Goal: Task Accomplishment & Management: Manage account settings

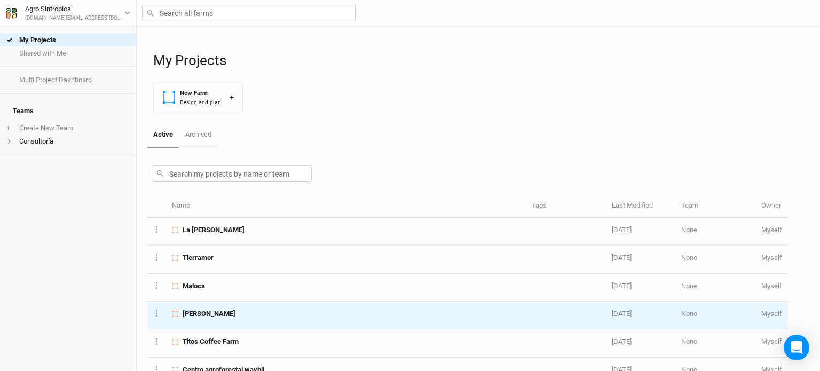
click at [225, 307] on td "[PERSON_NAME]" at bounding box center [346, 316] width 360 height 28
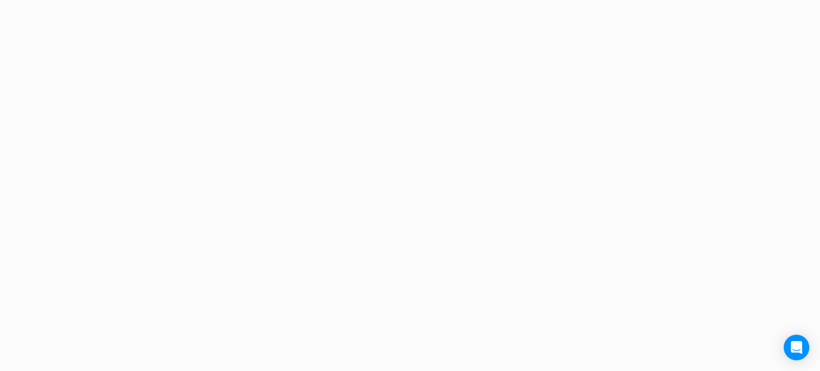
click at [225, 307] on div "Project Design Sections area 0 acres qty 0 sections stems 0 stems density 0 ste…" at bounding box center [410, 185] width 820 height 371
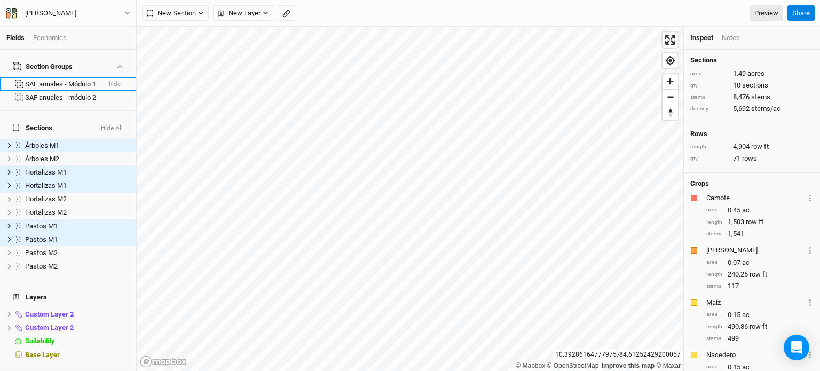
click at [75, 80] on div "SAF anuales - Módulo 1" at bounding box center [62, 84] width 75 height 9
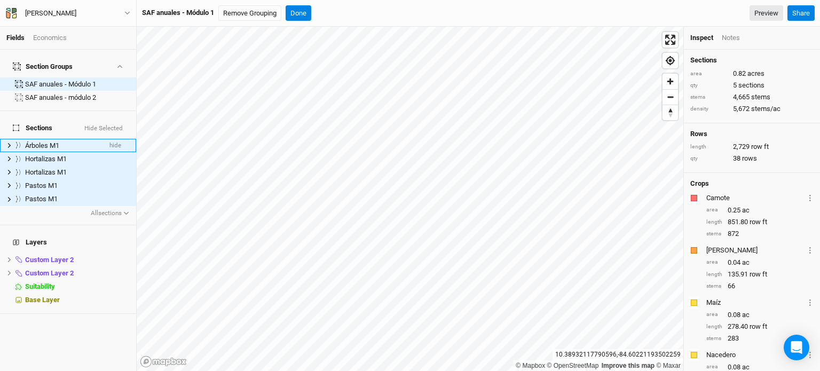
click at [62, 141] on div "Árboles M1" at bounding box center [63, 145] width 76 height 9
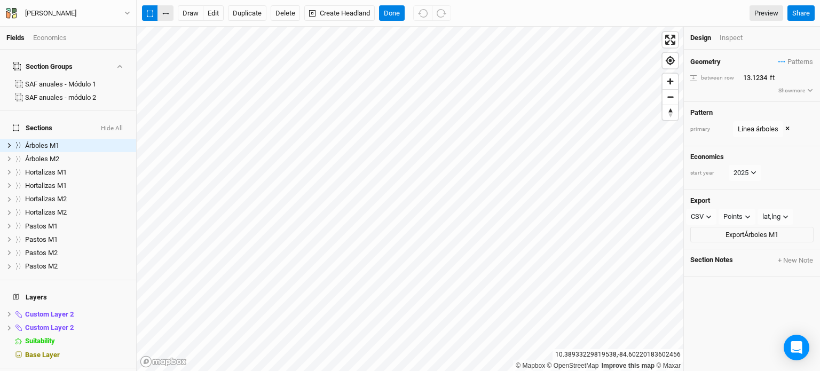
click at [165, 14] on button "button" at bounding box center [165, 13] width 16 height 16
click at [213, 14] on button "edit" at bounding box center [213, 13] width 21 height 16
click at [391, 18] on button "Done" at bounding box center [392, 13] width 26 height 16
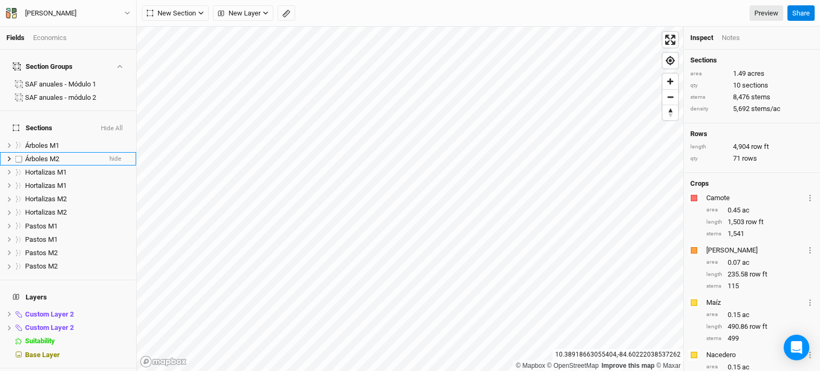
click at [14, 152] on label at bounding box center [18, 158] width 13 height 13
click at [15, 155] on input "checkbox" at bounding box center [18, 158] width 7 height 7
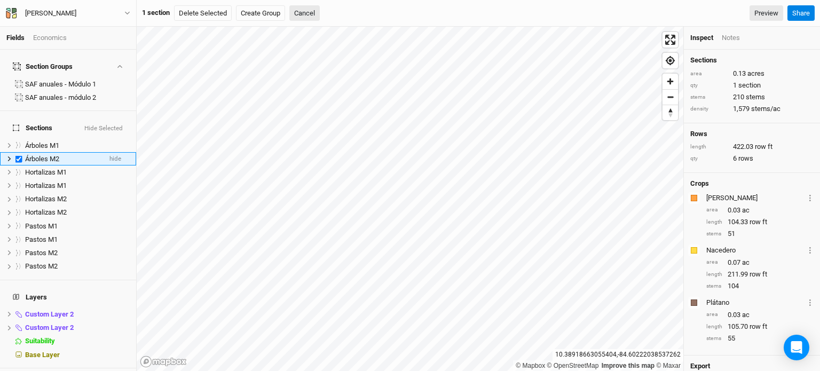
click at [14, 152] on label at bounding box center [18, 158] width 13 height 13
click at [15, 155] on input "checkbox" at bounding box center [18, 158] width 7 height 7
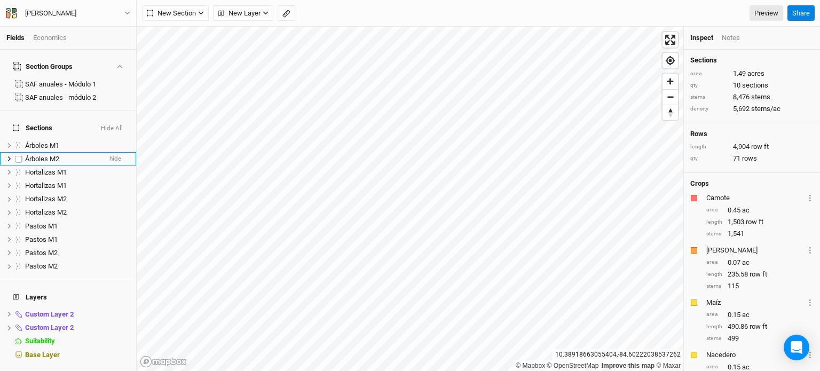
click at [14, 152] on label at bounding box center [18, 158] width 13 height 13
click at [15, 155] on input "checkbox" at bounding box center [18, 158] width 7 height 7
checkbox input "true"
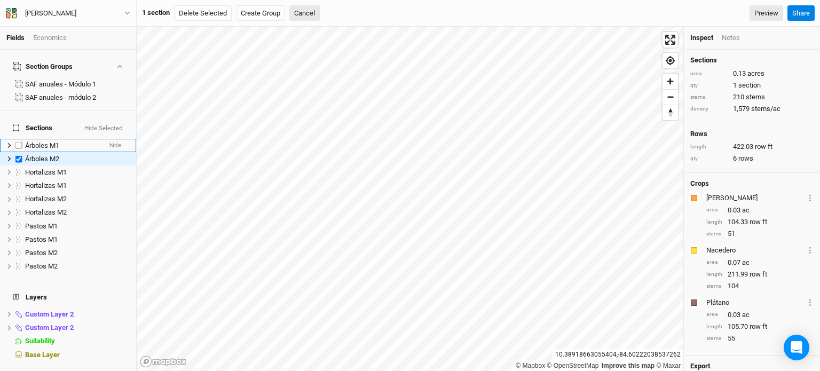
click at [45, 141] on span "Árboles M1" at bounding box center [42, 145] width 34 height 8
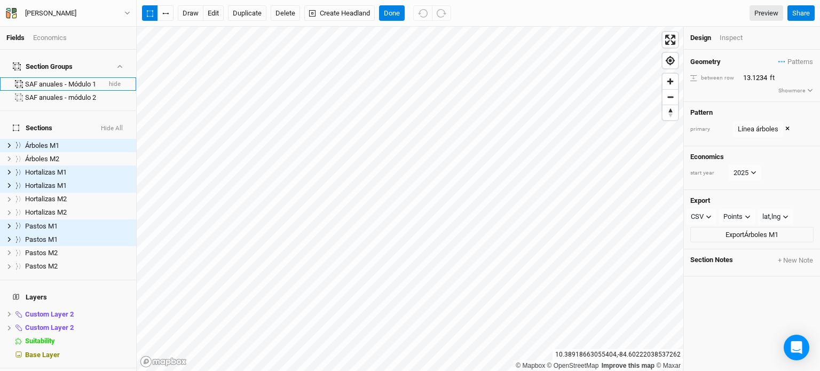
click at [58, 80] on div "SAF anuales - Módulo 1" at bounding box center [62, 84] width 75 height 9
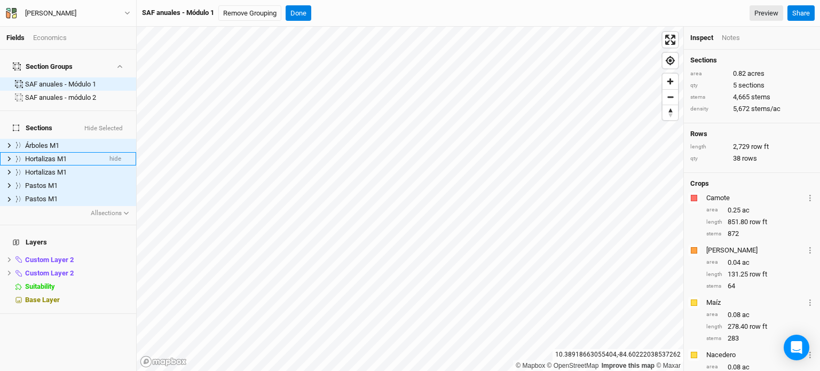
click at [80, 155] on div "Hortalizas M1" at bounding box center [63, 159] width 76 height 9
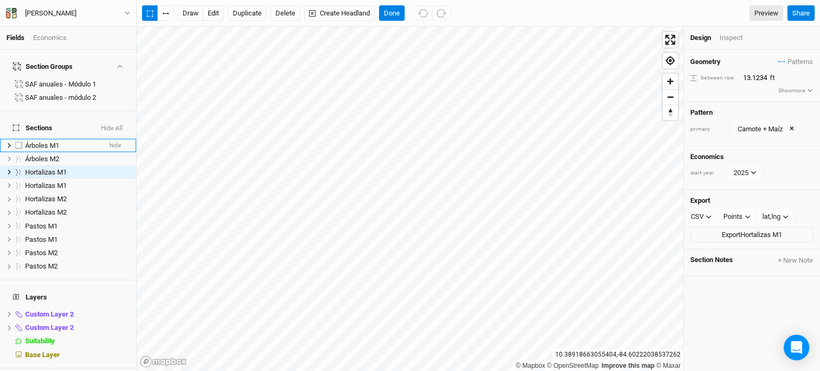
click at [70, 141] on div "Árboles M1" at bounding box center [63, 145] width 76 height 9
click at [168, 15] on button "button" at bounding box center [165, 13] width 16 height 16
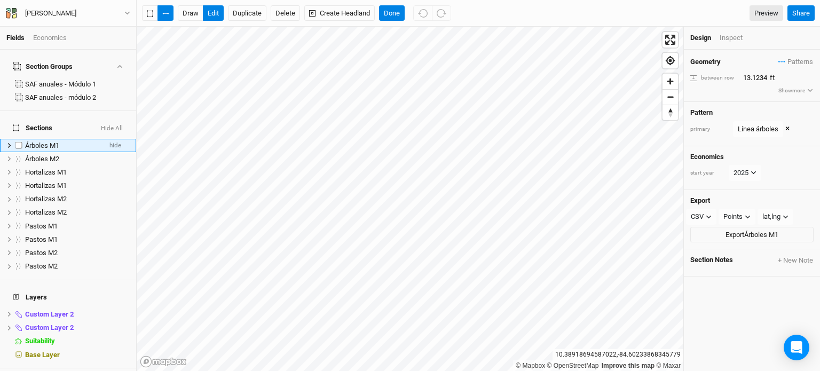
click at [5, 139] on li "Árboles M1 hide" at bounding box center [68, 145] width 136 height 13
click at [9, 143] on icon at bounding box center [9, 145] width 3 height 5
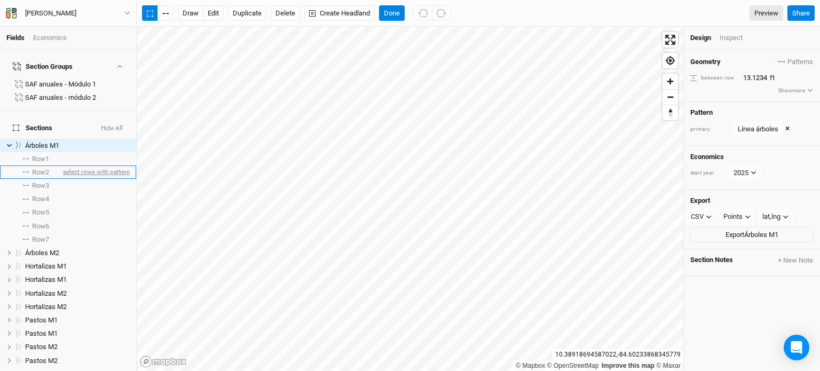
click at [76, 165] on span "select rows with pattern" at bounding box center [95, 171] width 69 height 13
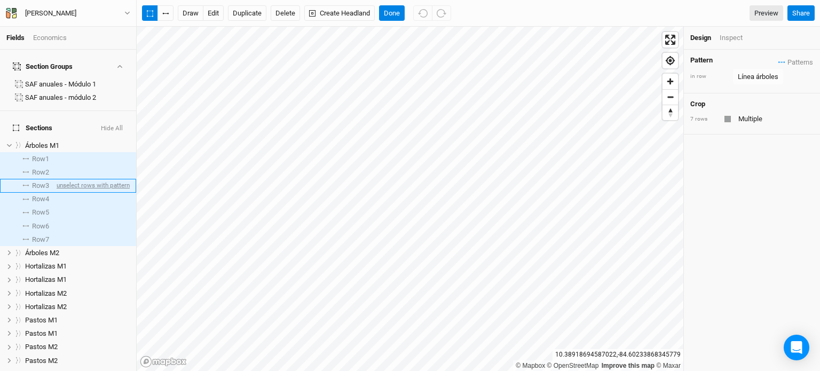
click at [73, 179] on span "unselect rows with pattern" at bounding box center [91, 185] width 75 height 13
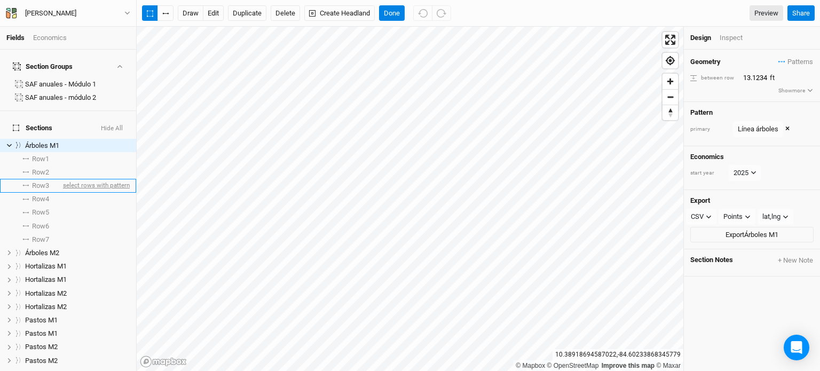
click at [73, 179] on span "select rows with pattern" at bounding box center [95, 185] width 69 height 13
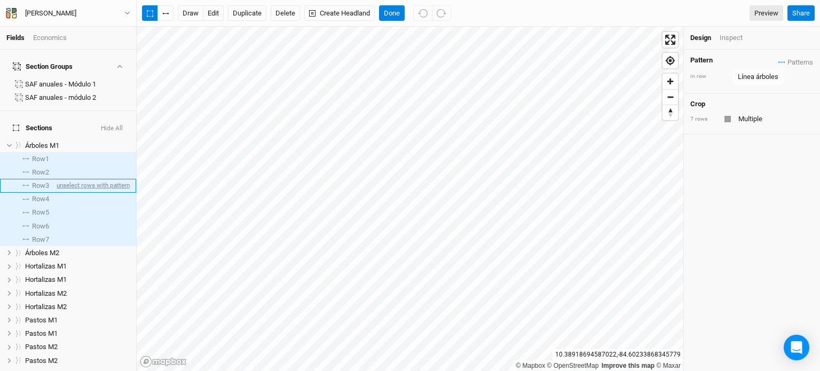
click at [73, 179] on span "unselect rows with pattern" at bounding box center [91, 185] width 75 height 13
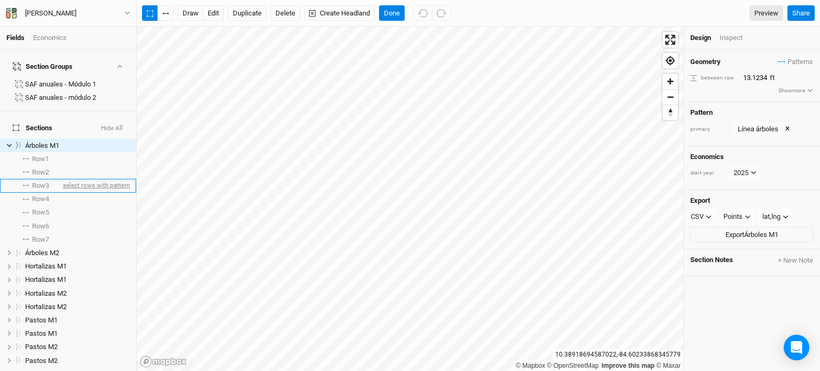
click at [73, 179] on span "select rows with pattern" at bounding box center [95, 185] width 69 height 13
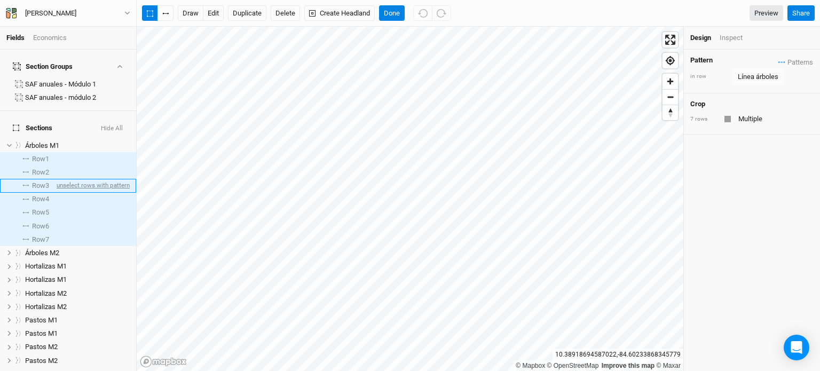
click at [73, 179] on span "unselect rows with pattern" at bounding box center [91, 185] width 75 height 13
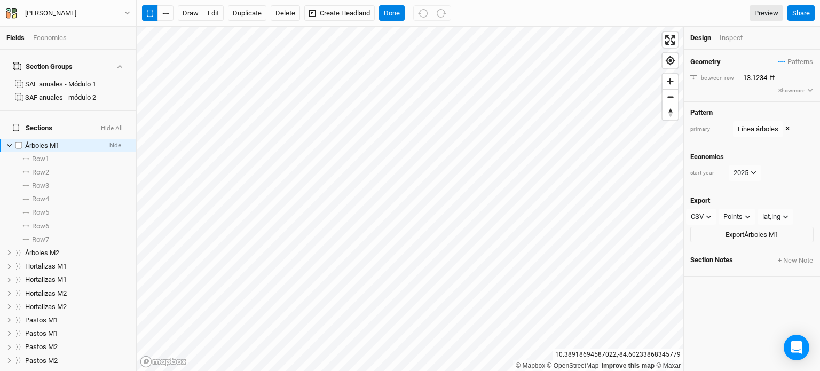
click at [11, 144] on icon at bounding box center [9, 145] width 5 height 3
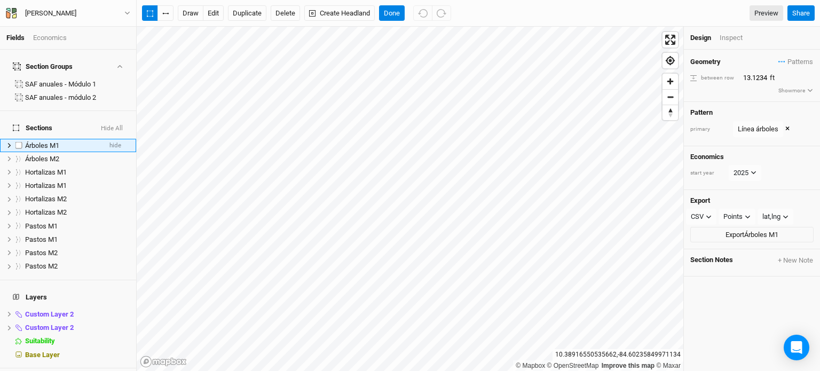
click at [65, 141] on div "Árboles M1" at bounding box center [63, 145] width 76 height 9
click at [165, 15] on button "button" at bounding box center [165, 13] width 16 height 16
click at [211, 11] on button "edit" at bounding box center [213, 13] width 21 height 16
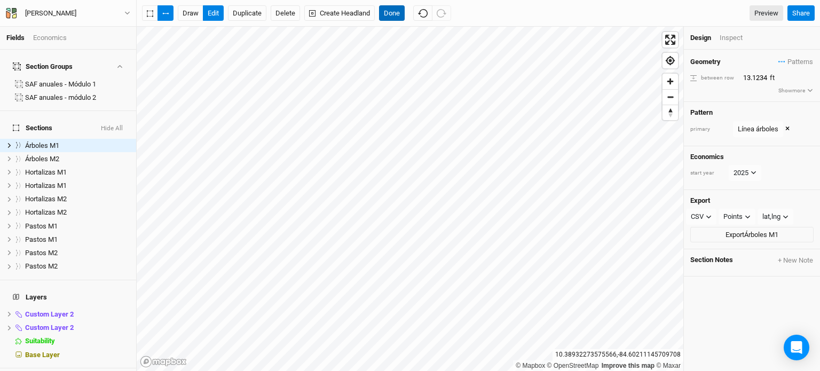
click at [393, 14] on button "Done" at bounding box center [392, 13] width 26 height 16
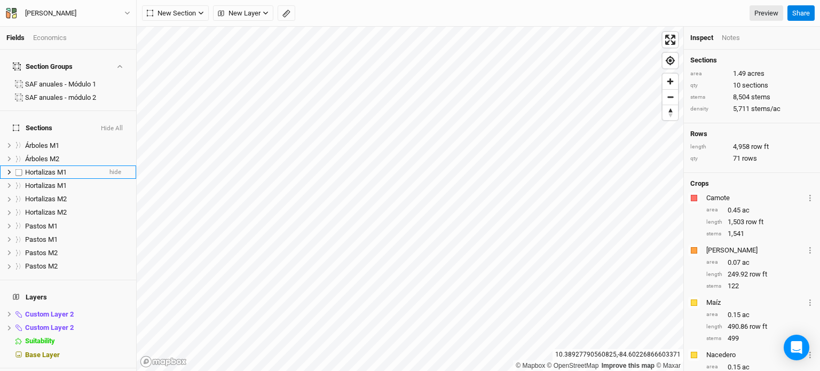
click at [48, 168] on span "Hortalizas M1" at bounding box center [46, 172] width 42 height 8
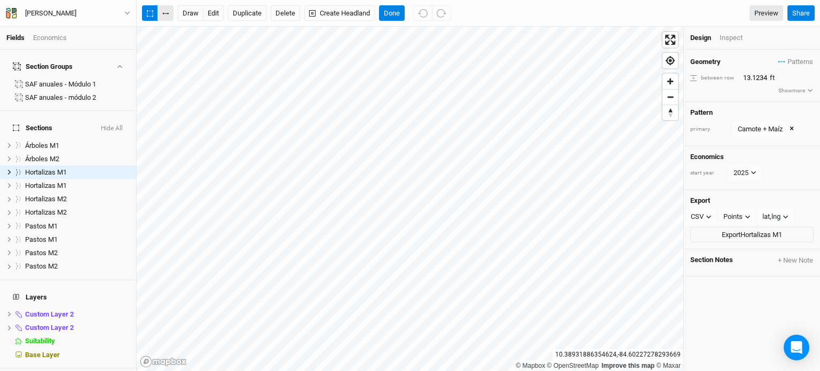
click at [168, 15] on button "button" at bounding box center [165, 13] width 16 height 16
click at [209, 14] on button "edit" at bounding box center [213, 13] width 21 height 16
click at [392, 14] on button "Done" at bounding box center [392, 13] width 26 height 16
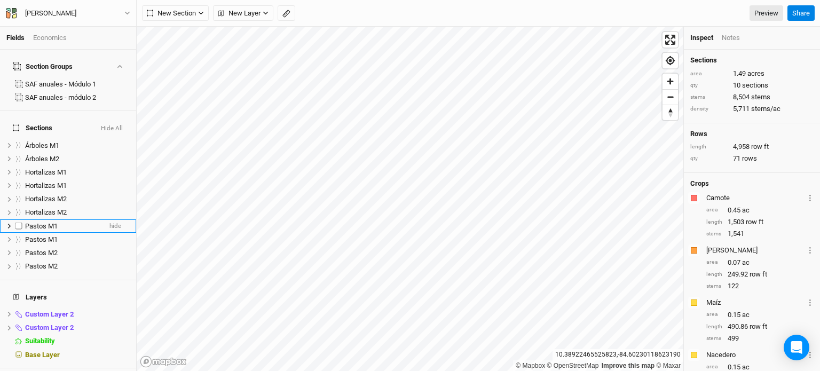
click at [53, 222] on span "Pastos M1" at bounding box center [41, 226] width 33 height 8
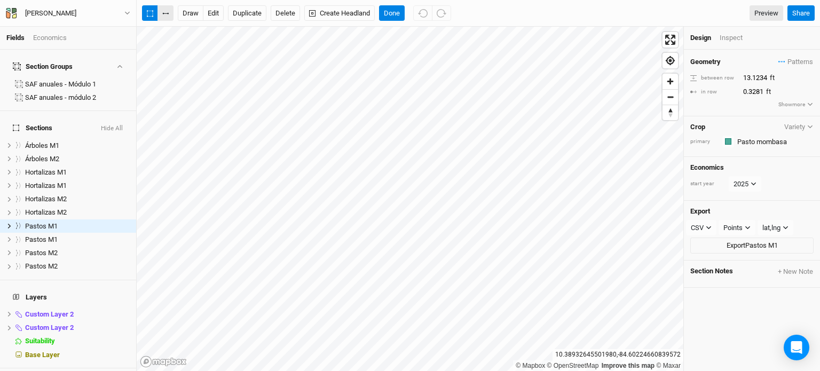
click at [167, 13] on icon "button" at bounding box center [165, 14] width 6 height 2
click at [219, 11] on button "edit" at bounding box center [213, 13] width 21 height 16
click at [395, 13] on button "Done" at bounding box center [392, 13] width 26 height 16
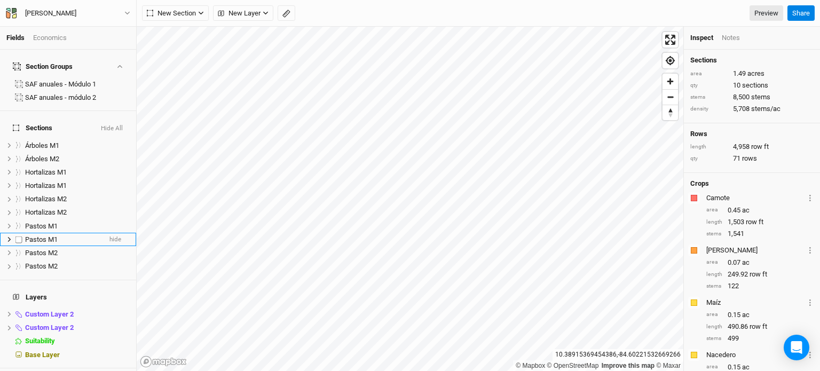
click at [57, 235] on span "Pastos M1" at bounding box center [41, 239] width 33 height 8
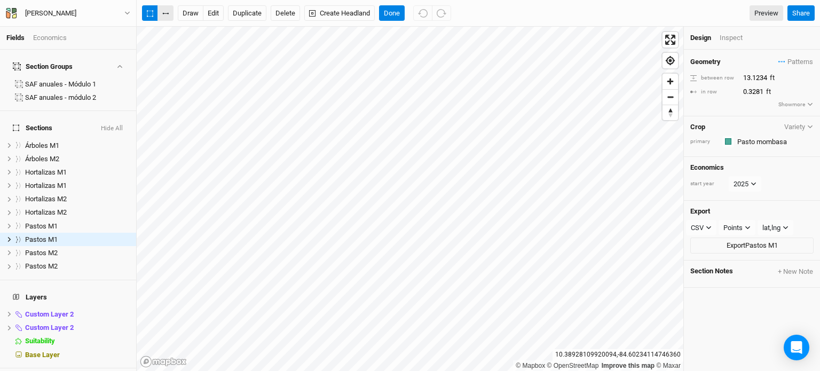
click at [160, 15] on button "button" at bounding box center [165, 13] width 16 height 16
click at [383, 12] on button "Done" at bounding box center [392, 13] width 26 height 16
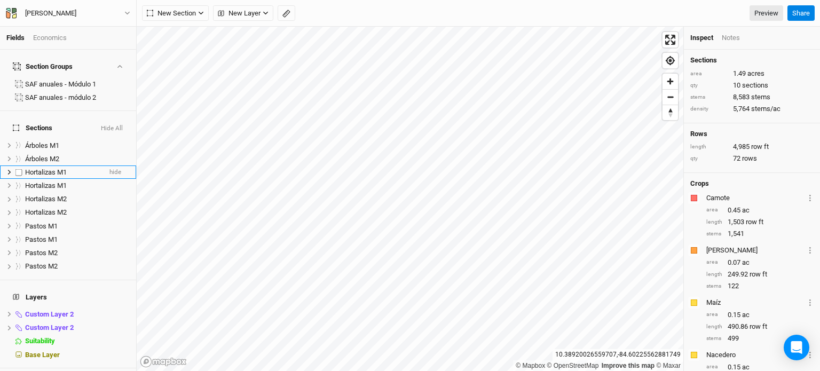
click at [73, 165] on li "Hortalizas M1 hide" at bounding box center [68, 171] width 136 height 13
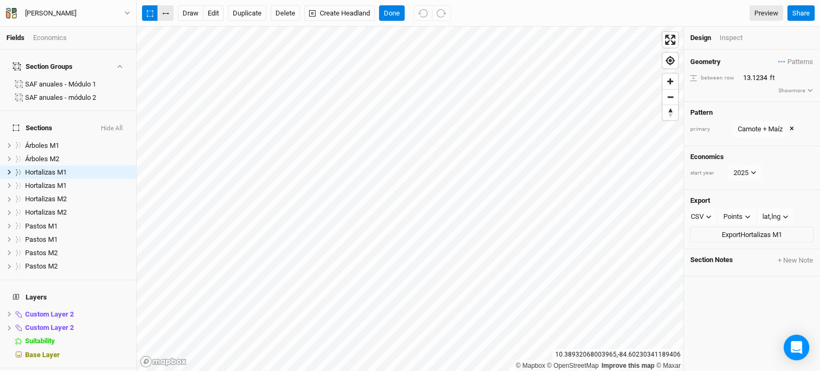
click at [164, 14] on button "button" at bounding box center [165, 13] width 16 height 16
click at [394, 12] on button "Done" at bounding box center [392, 13] width 26 height 16
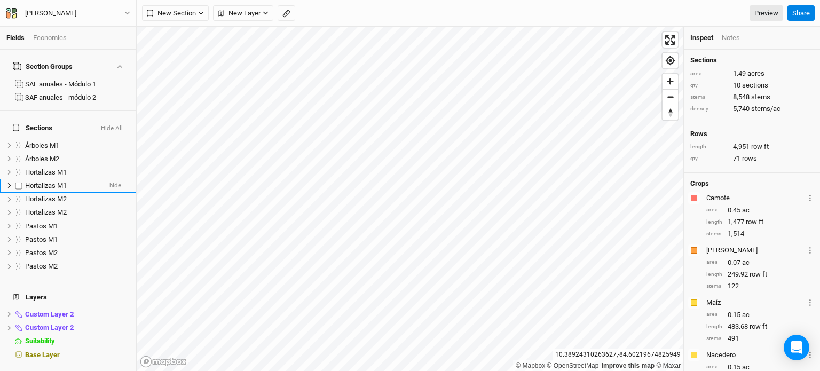
click at [56, 181] on span "Hortalizas M1" at bounding box center [46, 185] width 42 height 8
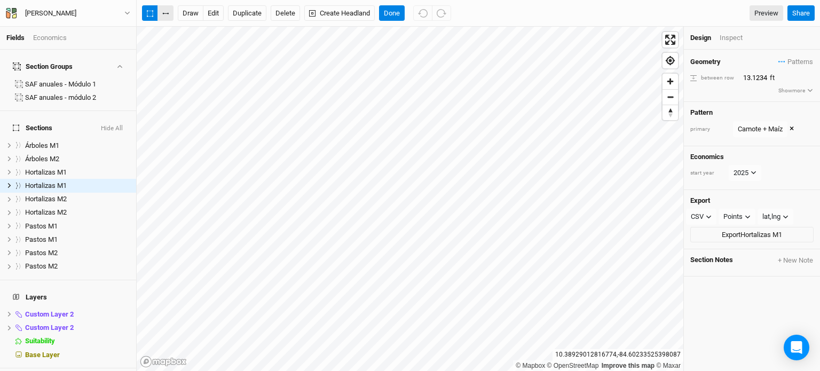
click at [166, 14] on button "button" at bounding box center [165, 13] width 16 height 16
click at [62, 181] on span "Hortalizas M1" at bounding box center [46, 185] width 42 height 8
click at [62, 168] on span "Hortalizas M1" at bounding box center [46, 172] width 42 height 8
click at [162, 14] on button "button" at bounding box center [165, 13] width 16 height 16
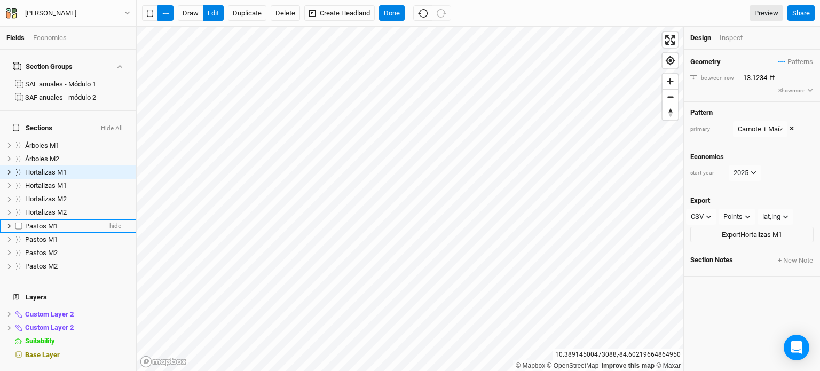
click at [49, 222] on span "Pastos M1" at bounding box center [41, 226] width 33 height 8
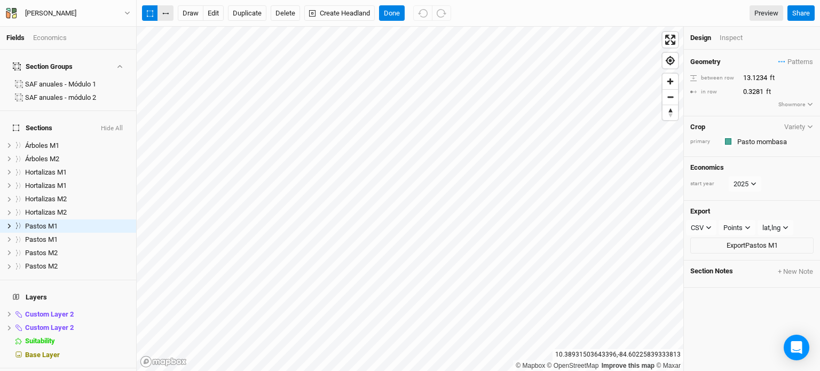
click at [167, 14] on button "button" at bounding box center [165, 13] width 16 height 16
click at [62, 168] on span "Hortalizas M1" at bounding box center [46, 172] width 42 height 8
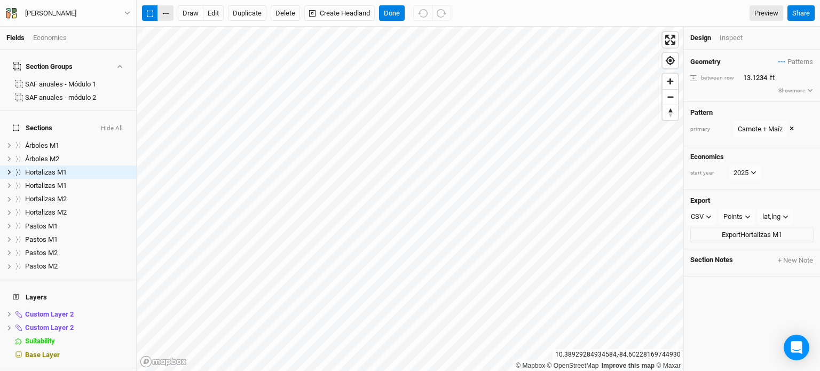
click at [165, 15] on button "button" at bounding box center [165, 13] width 16 height 16
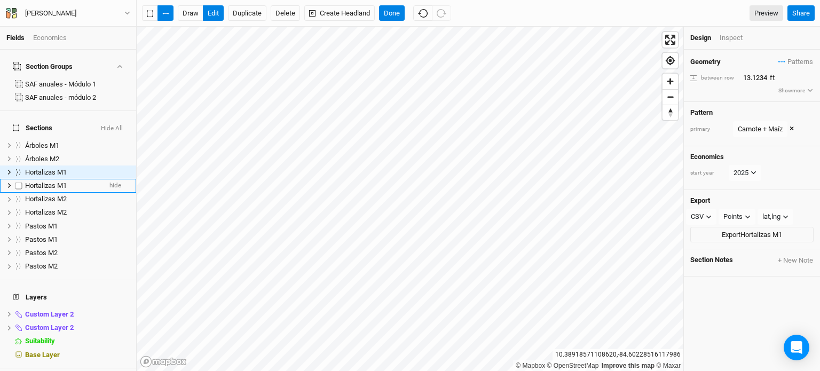
click at [65, 181] on span "Hortalizas M1" at bounding box center [46, 185] width 42 height 8
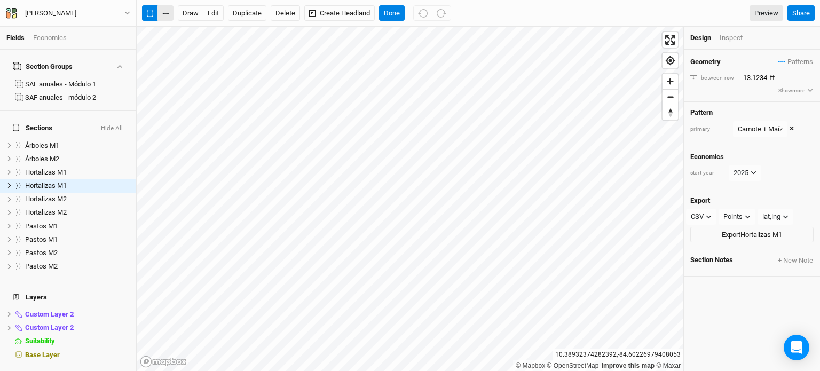
click at [160, 19] on button "button" at bounding box center [165, 13] width 16 height 16
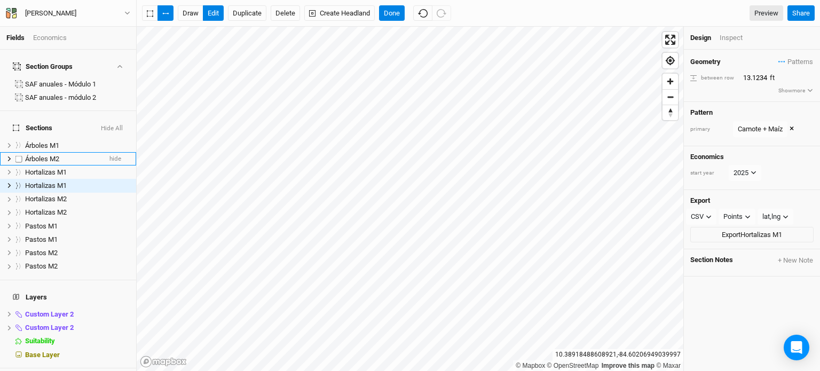
click at [58, 152] on li "Árboles M2 hide" at bounding box center [68, 158] width 136 height 13
click at [169, 19] on button "button" at bounding box center [165, 13] width 16 height 16
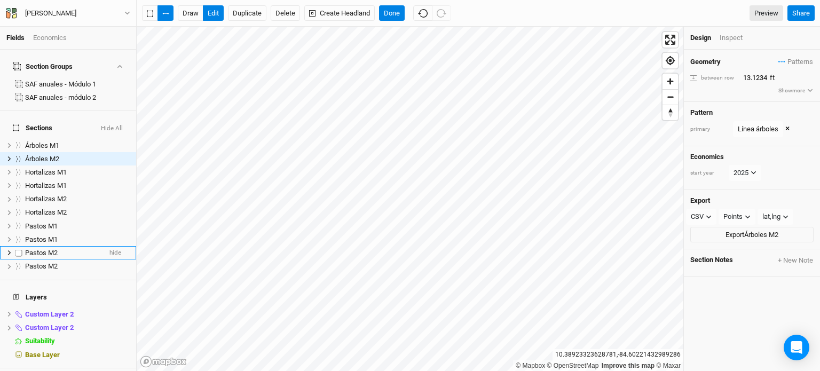
click at [38, 246] on li "Pastos M2 hide" at bounding box center [68, 252] width 136 height 13
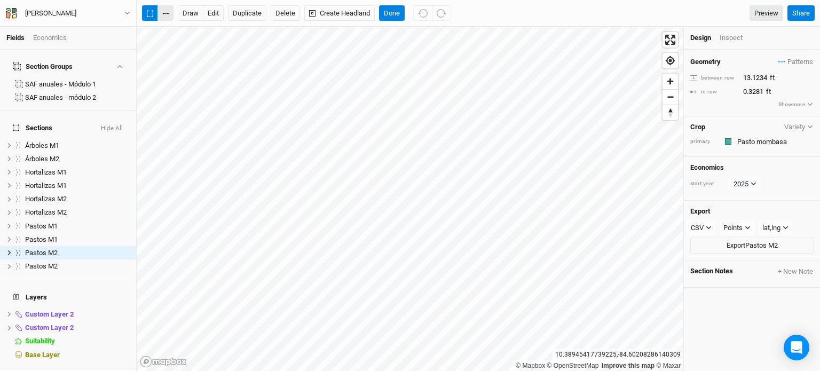
click at [164, 19] on button "button" at bounding box center [165, 13] width 16 height 16
click at [382, 15] on button "Done" at bounding box center [392, 13] width 26 height 16
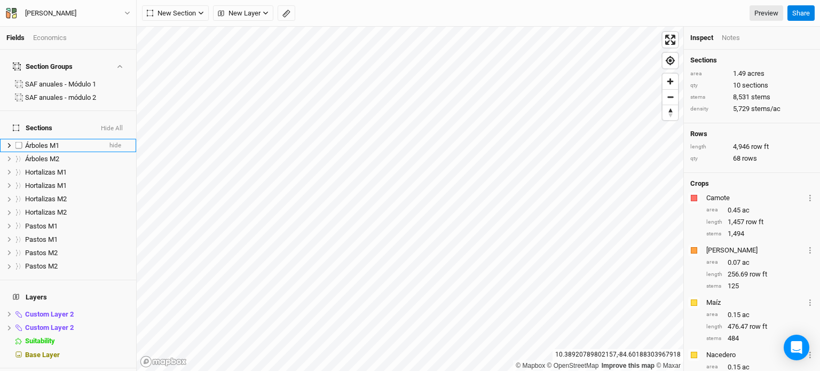
click at [65, 141] on div "Árboles M1" at bounding box center [63, 145] width 76 height 9
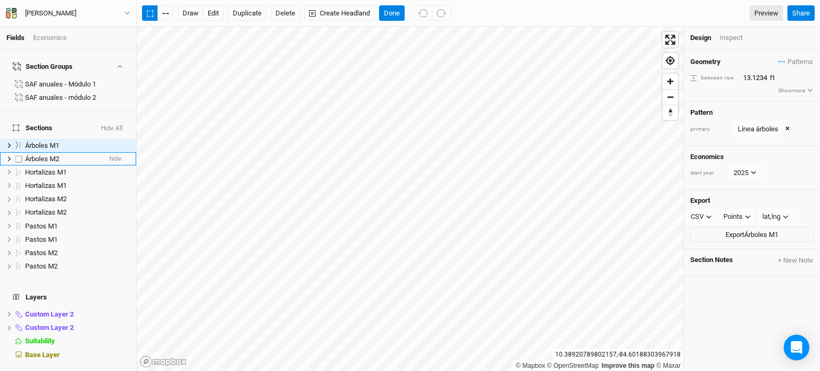
click at [60, 155] on div "Árboles M2" at bounding box center [63, 159] width 76 height 9
click at [162, 10] on button "button" at bounding box center [165, 13] width 16 height 16
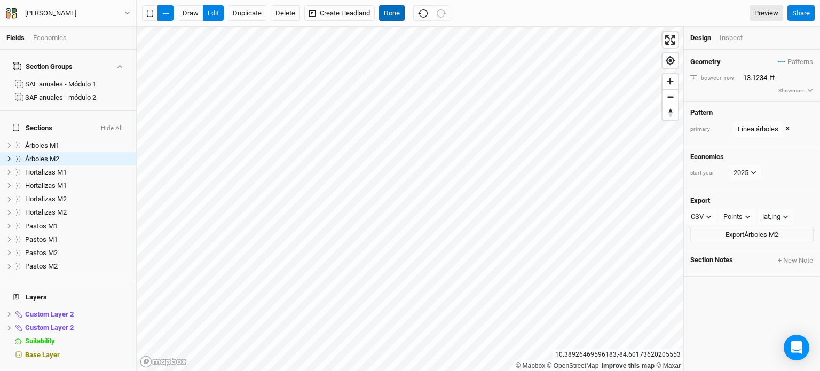
click at [387, 10] on button "Done" at bounding box center [392, 13] width 26 height 16
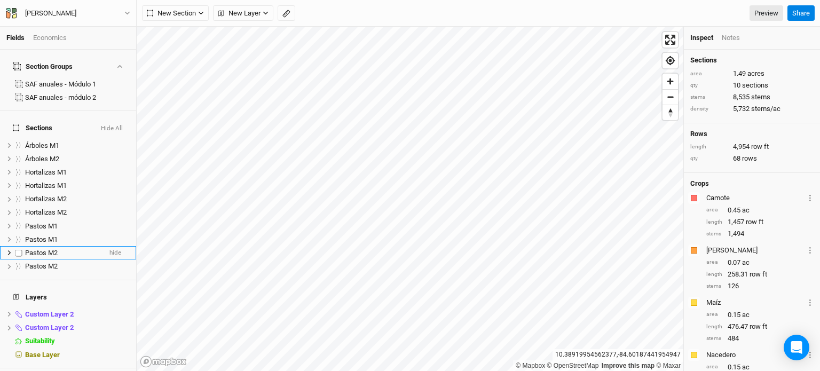
click at [49, 249] on span "Pastos M2" at bounding box center [41, 253] width 33 height 8
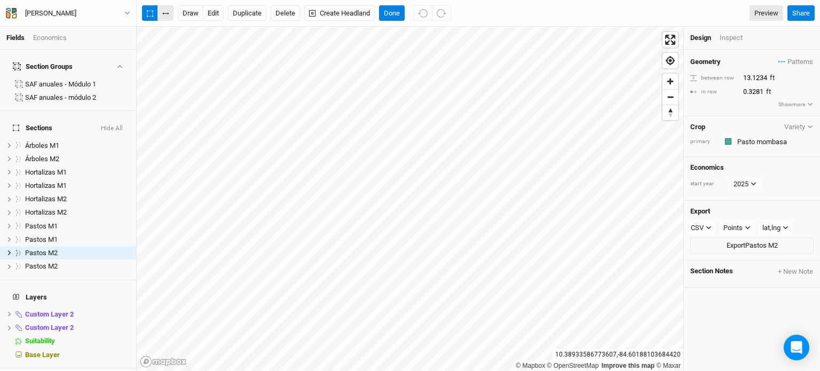
click at [162, 14] on icon "button" at bounding box center [165, 14] width 6 height 2
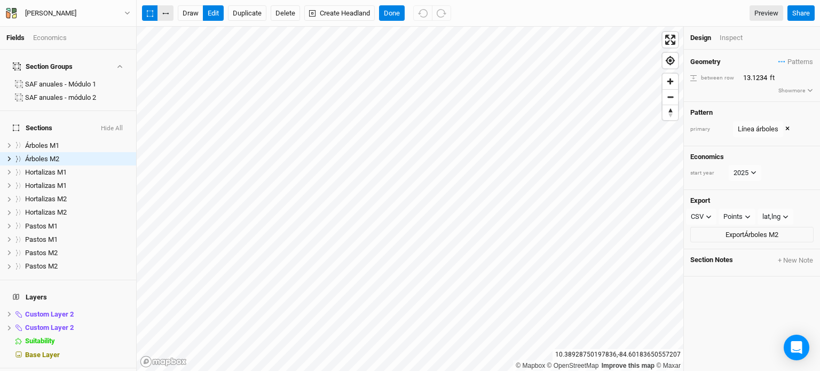
click at [165, 17] on button "button" at bounding box center [165, 13] width 16 height 16
click at [66, 249] on div "Pastos M2" at bounding box center [63, 253] width 76 height 9
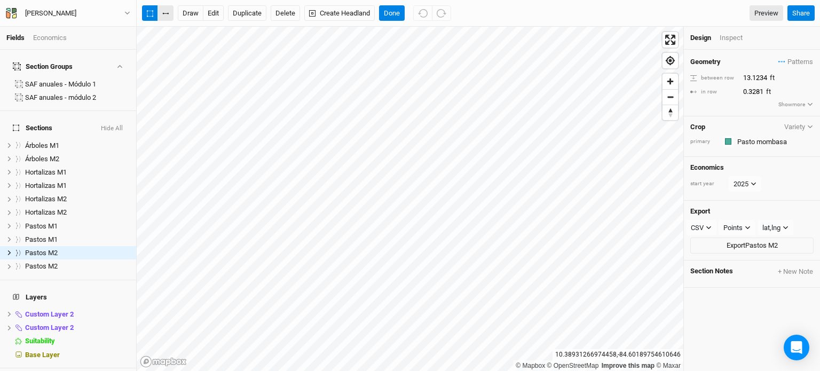
click at [164, 13] on icon "button" at bounding box center [165, 14] width 6 height 2
click at [48, 262] on span "Pastos M2" at bounding box center [41, 266] width 33 height 8
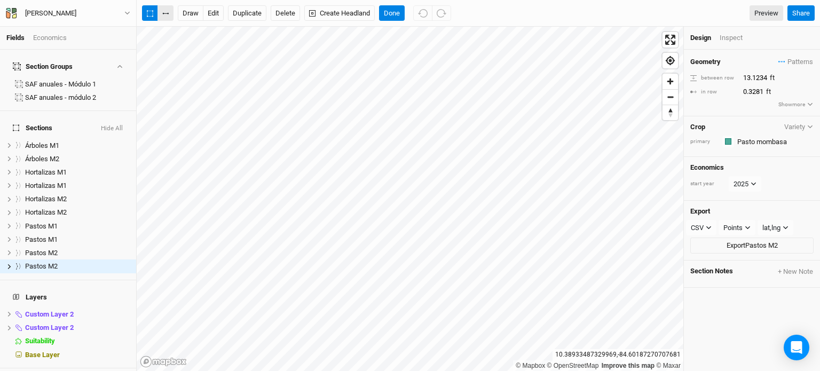
click at [170, 14] on button "button" at bounding box center [165, 13] width 16 height 16
click at [214, 11] on button "edit" at bounding box center [213, 13] width 21 height 16
click at [66, 235] on div "Pastos M1" at bounding box center [63, 239] width 76 height 9
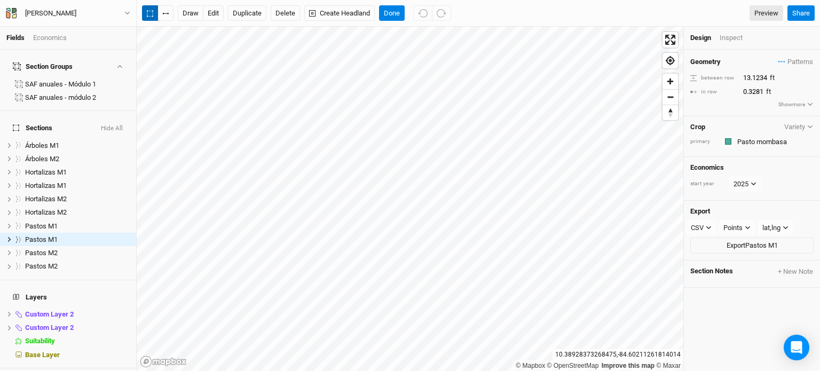
click at [152, 9] on button "button" at bounding box center [150, 13] width 16 height 16
click at [160, 11] on button "button" at bounding box center [165, 13] width 16 height 16
click at [163, 13] on icon "button" at bounding box center [165, 14] width 6 height 2
click at [389, 17] on button "Done" at bounding box center [392, 13] width 26 height 16
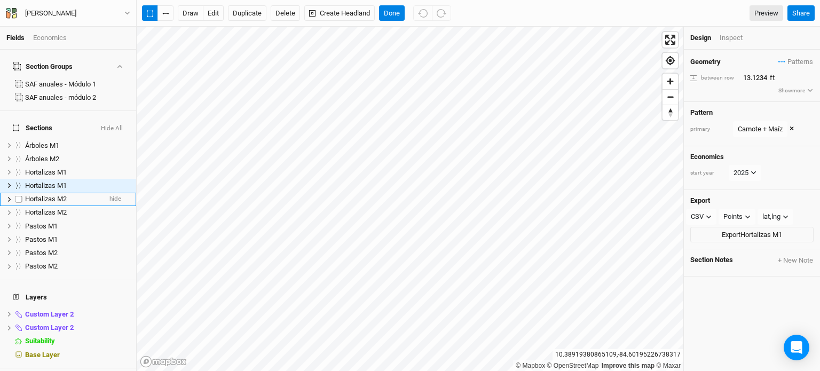
click at [62, 195] on span "Hortalizas M2" at bounding box center [46, 199] width 42 height 8
click at [163, 13] on icon "button" at bounding box center [164, 14] width 2 height 2
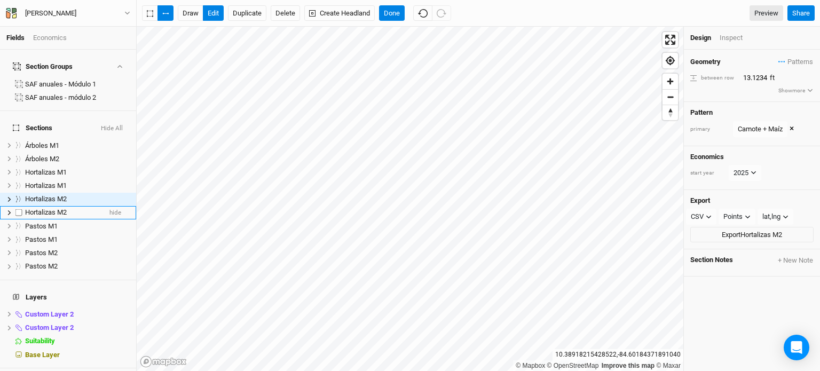
click at [64, 208] on span "Hortalizas M2" at bounding box center [46, 212] width 42 height 8
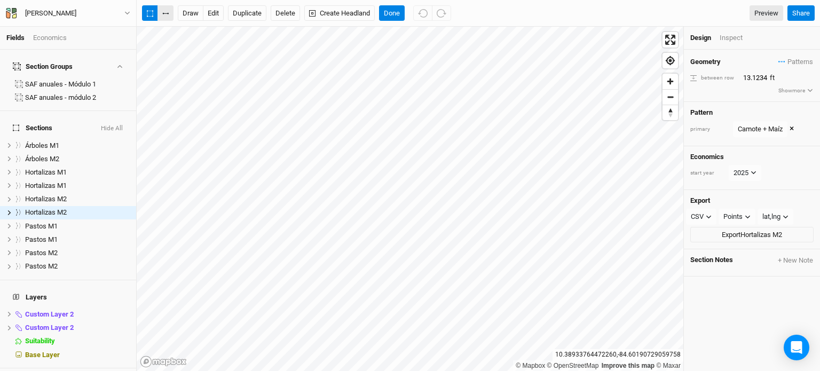
click at [160, 20] on button "button" at bounding box center [165, 13] width 16 height 16
click at [50, 246] on li "Pastos M2 hide" at bounding box center [68, 252] width 136 height 13
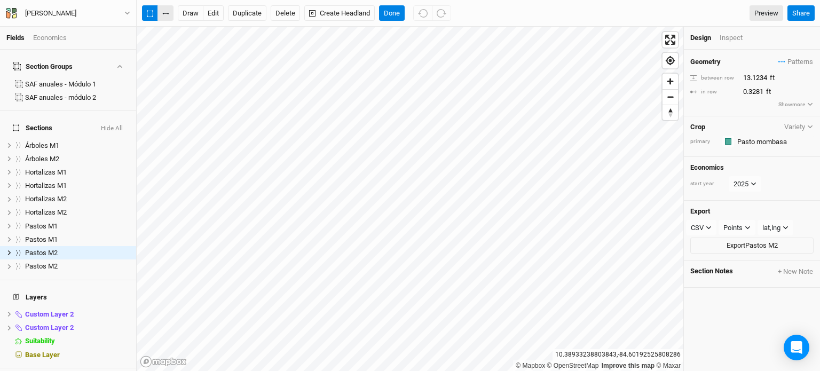
click at [166, 19] on button "button" at bounding box center [165, 13] width 16 height 16
click at [66, 208] on span "Hortalizas M2" at bounding box center [46, 212] width 42 height 8
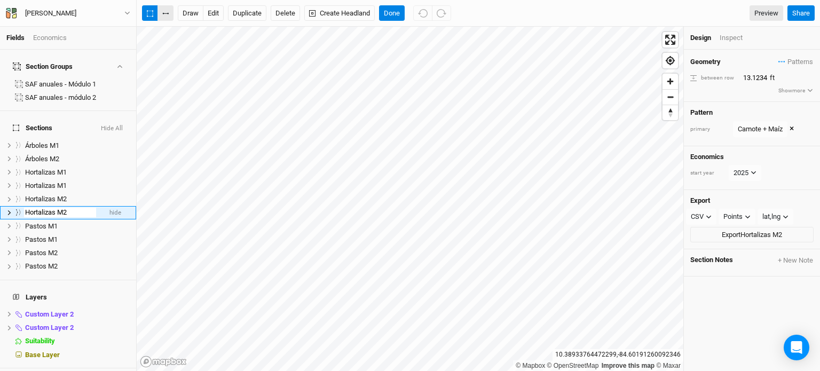
click at [166, 14] on button "button" at bounding box center [165, 13] width 16 height 16
click at [58, 208] on span "Hortalizas M2" at bounding box center [46, 212] width 42 height 8
click at [172, 9] on button "button" at bounding box center [165, 13] width 16 height 16
click at [169, 11] on button "button" at bounding box center [165, 13] width 16 height 16
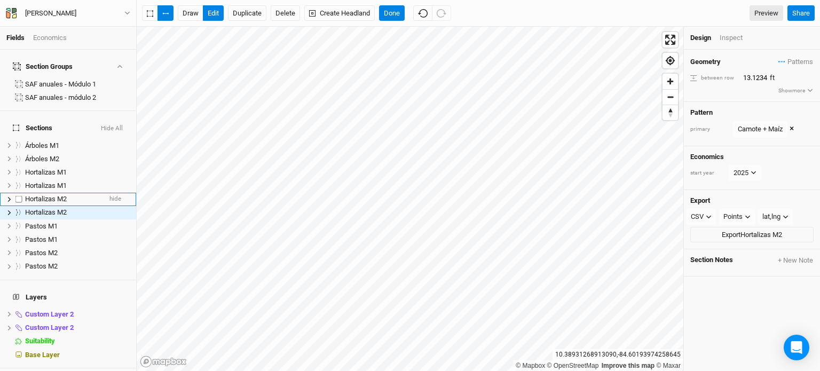
click at [53, 195] on span "Hortalizas M2" at bounding box center [46, 199] width 42 height 8
click at [167, 11] on button "button" at bounding box center [165, 13] width 16 height 16
click at [67, 208] on span "Hortalizas M2" at bounding box center [46, 212] width 42 height 8
click at [156, 18] on button "button" at bounding box center [150, 13] width 16 height 16
click at [169, 15] on button "button" at bounding box center [165, 13] width 16 height 16
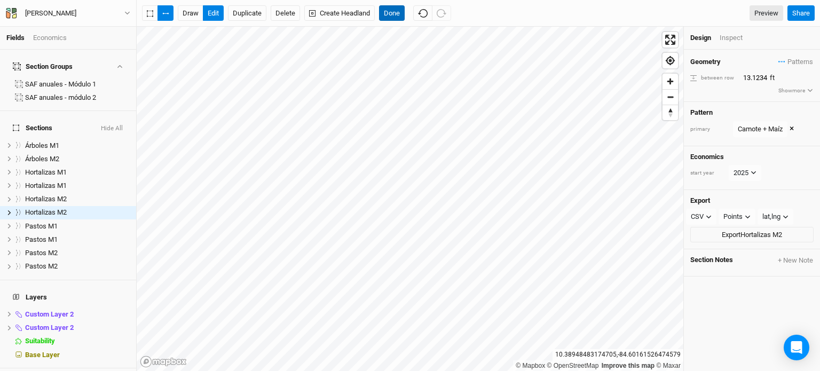
click at [388, 18] on button "Done" at bounding box center [392, 13] width 26 height 16
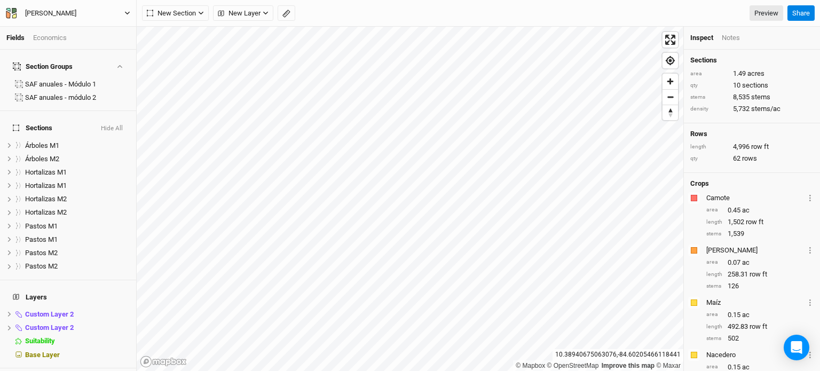
click at [75, 16] on div "[PERSON_NAME]" at bounding box center [51, 13] width 68 height 11
click at [93, 121] on button "Log out" at bounding box center [88, 124] width 84 height 14
